Goal: Check status: Check status

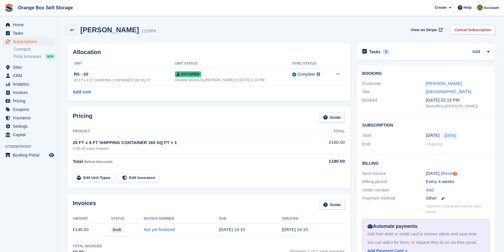
click at [241, 117] on div "Pricing Guide" at bounding box center [209, 119] width 272 height 13
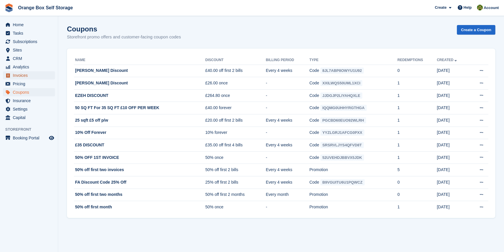
click at [28, 77] on span "Invoices" at bounding box center [30, 75] width 35 height 8
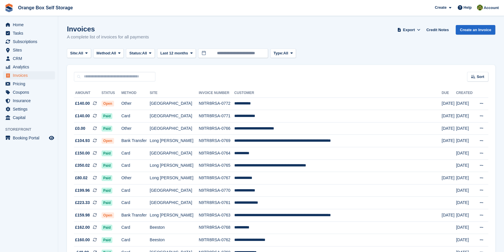
click at [146, 56] on span "All" at bounding box center [144, 53] width 5 height 6
click at [145, 99] on link "Open" at bounding box center [154, 98] width 51 height 10
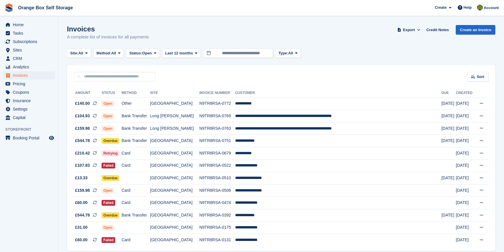
click at [36, 171] on aside "Home Tasks Subscriptions Subscriptions Subscriptions Contracts Price increases …" at bounding box center [29, 127] width 58 height 223
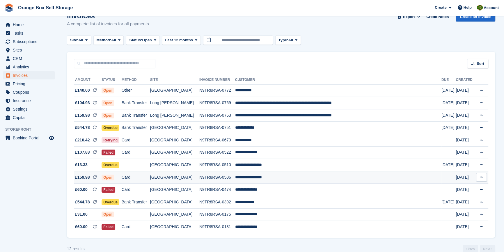
scroll to position [25, 0]
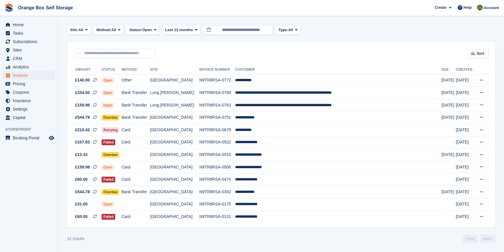
click at [182, 240] on div "12 results ‹ Prev Next ›" at bounding box center [281, 239] width 428 height 9
click at [218, 87] on td "N9TR8RSA-0769" at bounding box center [217, 93] width 36 height 13
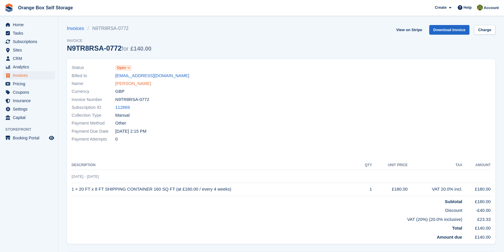
click at [130, 84] on link "[PERSON_NAME]" at bounding box center [133, 83] width 36 height 7
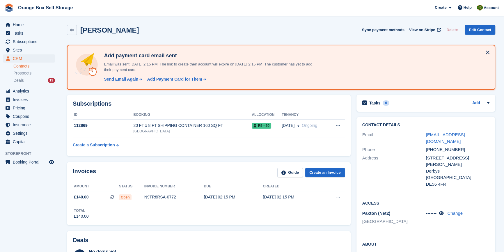
click at [204, 158] on div "Subscriptions ID Booking Allocation Tenancy 112869 20 FT x 8 FT SHIPPING CONTAI…" at bounding box center [209, 126] width 290 height 68
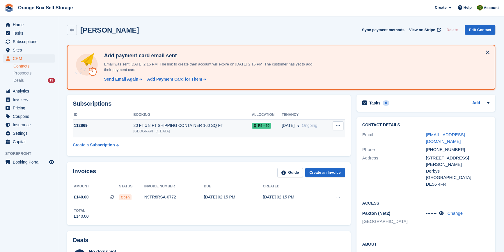
click at [169, 132] on div "[GEOGRAPHIC_DATA]" at bounding box center [192, 131] width 118 height 5
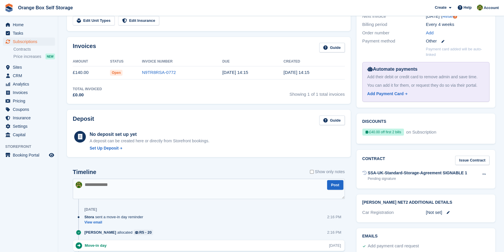
scroll to position [159, 0]
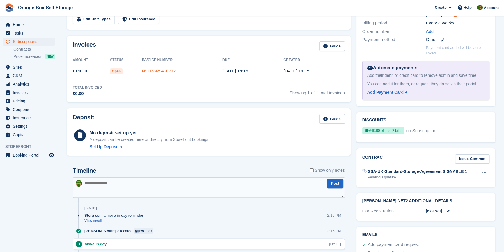
click at [164, 69] on link "N9TR8RSA-0772" at bounding box center [159, 70] width 34 height 5
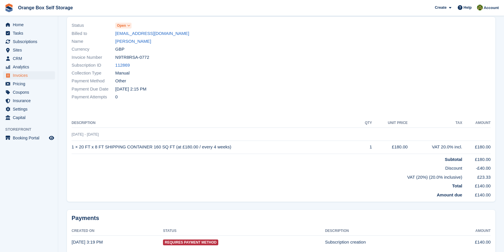
scroll to position [66, 0]
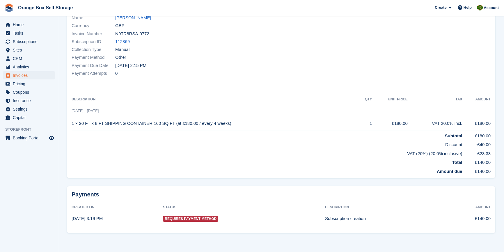
click at [240, 97] on th "Description" at bounding box center [215, 99] width 287 height 9
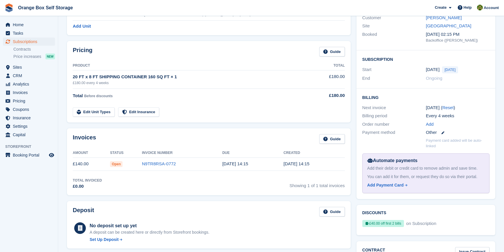
scroll to position [159, 0]
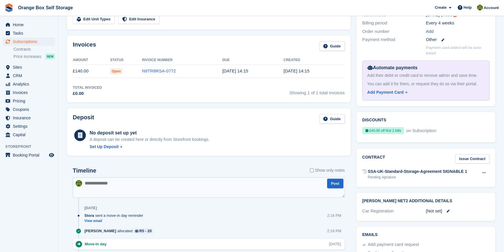
click at [236, 99] on div "Invoices Guide Amount Status Invoice Number Due Created £140.00 Open N9TR8RSA-0…" at bounding box center [209, 69] width 284 height 67
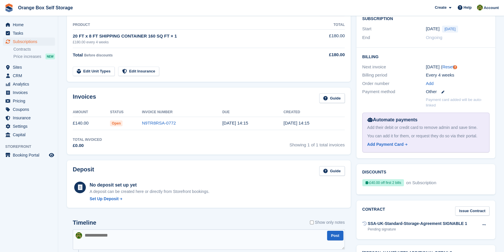
scroll to position [0, 0]
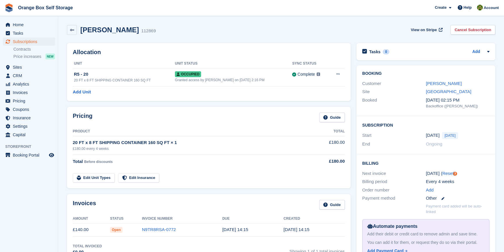
click at [236, 90] on div "Add Unit" at bounding box center [209, 92] width 272 height 7
